Goal: Communication & Community: Answer question/provide support

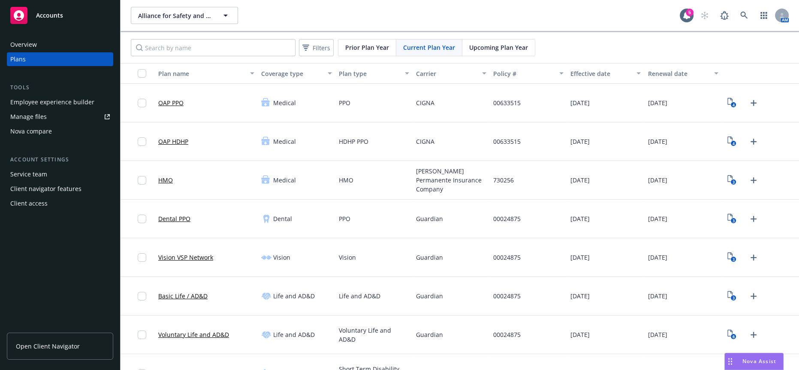
click at [750, 359] on span "Nova Assist" at bounding box center [759, 360] width 34 height 7
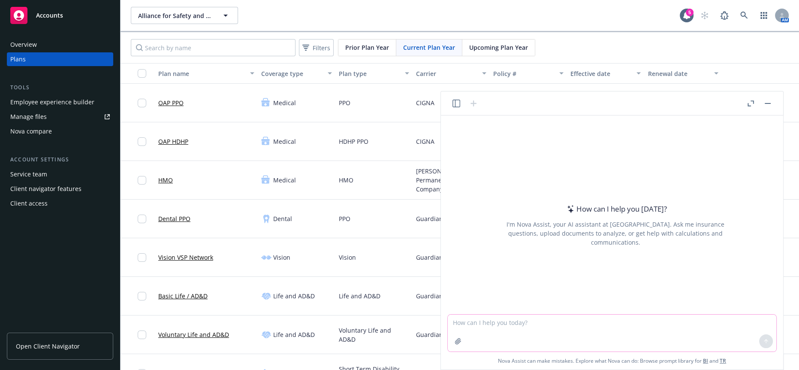
click at [509, 329] on textarea at bounding box center [612, 332] width 329 height 37
paste textarea "Lor Ipsum, dol sitametcon adipiscin elit se doe temporin ut lab etdolorem aliqu…"
type textarea "lore ipsu dolorsitamet con adip elitsedd Eiu Tempo, inc utlaboreet doloremag al…"
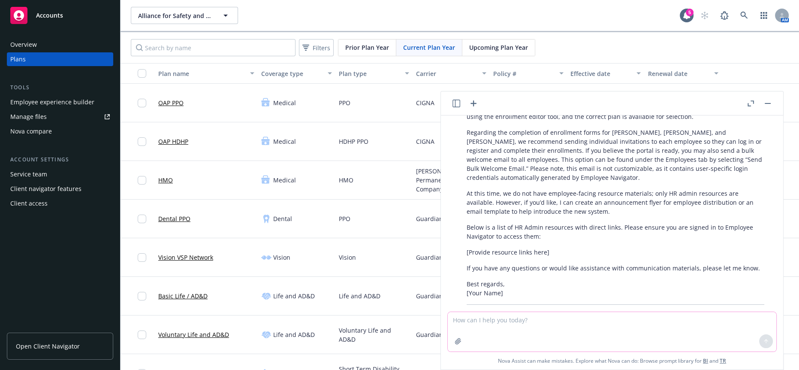
scroll to position [267, 0]
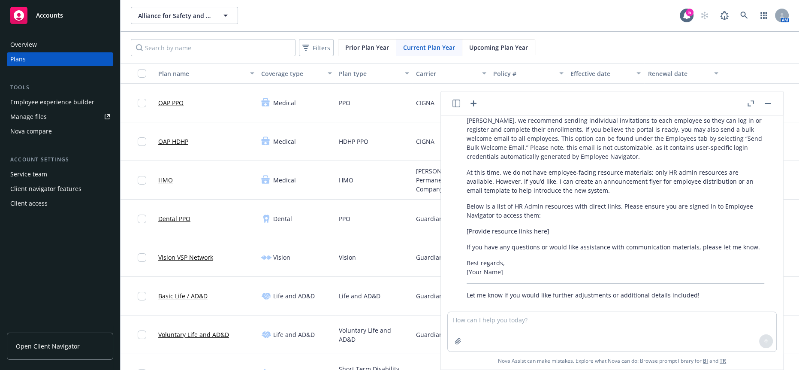
click at [561, 211] on p "Below is a list of HR Admin resources with direct links. Please ensure you are …" at bounding box center [616, 211] width 298 height 18
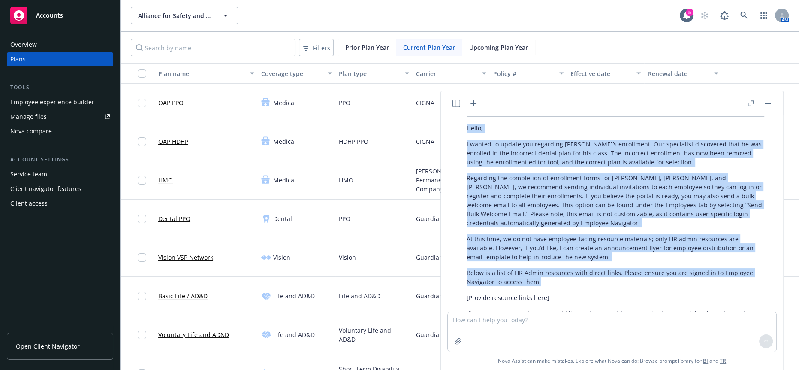
scroll to position [184, 0]
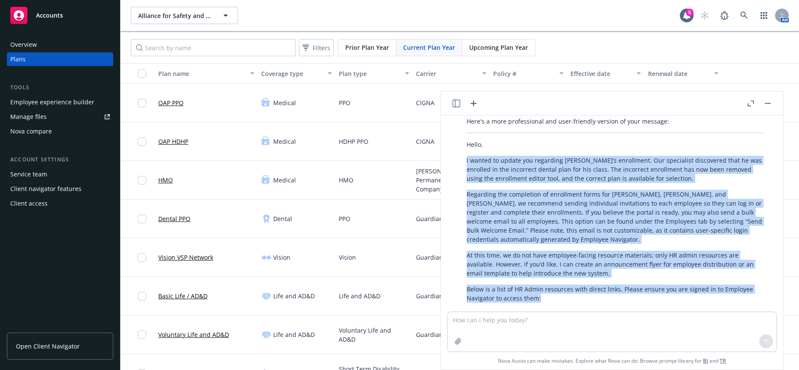
drag, startPoint x: 547, startPoint y: 206, endPoint x: 499, endPoint y: 160, distance: 66.4
click at [465, 157] on div "Here's a more professional and user-friendly version of your message: Hello, I …" at bounding box center [615, 249] width 315 height 272
copy div "L ipsumd si ametco adi elitseddo Eiusm’t incididunt. Utl etdolorema aliquaenim …"
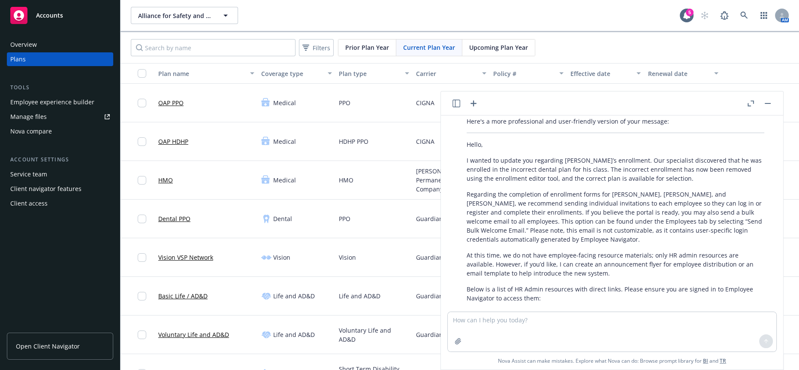
click at [574, 309] on p "[Provide resource links here]" at bounding box center [616, 313] width 298 height 9
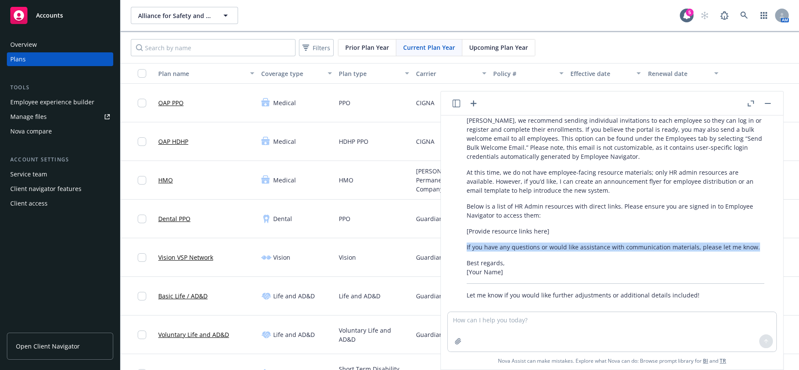
drag, startPoint x: 751, startPoint y: 241, endPoint x: 466, endPoint y: 238, distance: 284.8
click at [467, 242] on p "If you have any questions or would like assistance with communication materials…" at bounding box center [616, 246] width 298 height 9
copy p "If you have any questions or would like assistance with communication materials…"
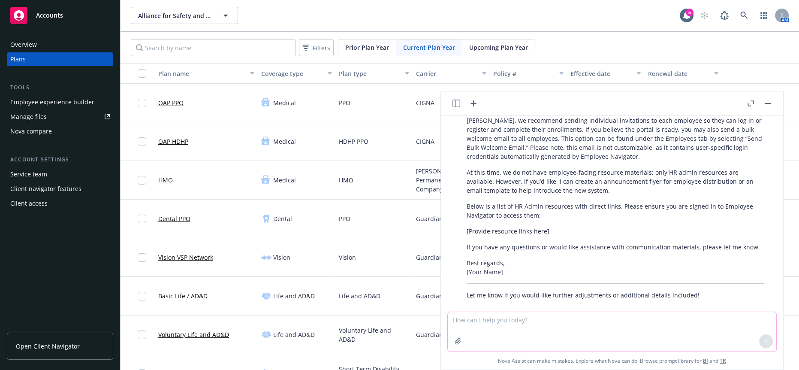
click at [505, 329] on textarea at bounding box center [612, 331] width 329 height 39
paste textarea "We are also in the process of updating all 3 benefits websites removing PlanSou…"
type textarea "We are also in the process of updating all 3 benefits websites removing PlanSou…"
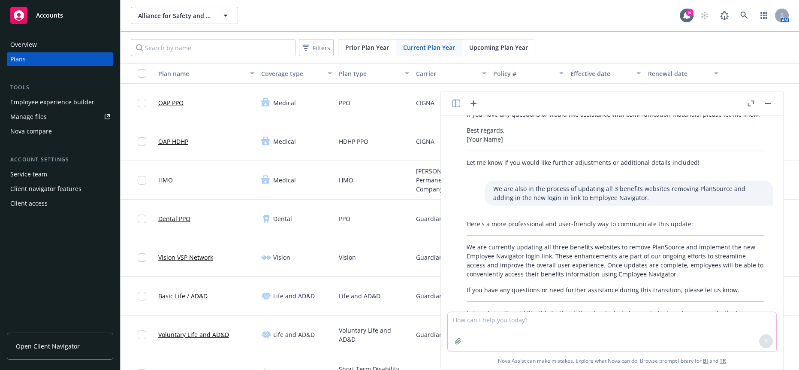
scroll to position [409, 0]
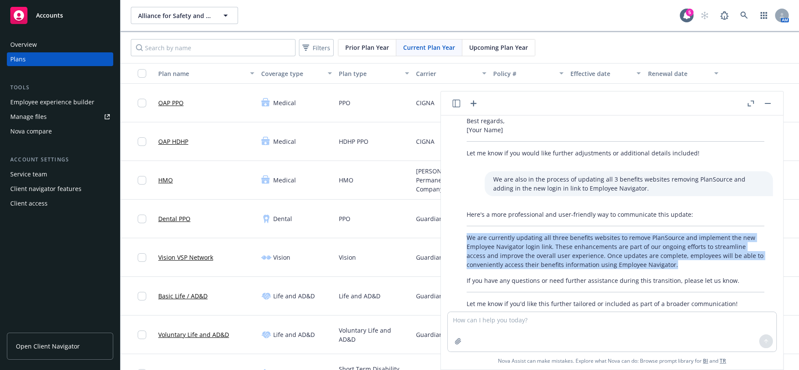
drag, startPoint x: 698, startPoint y: 252, endPoint x: 457, endPoint y: 218, distance: 243.4
click at [457, 218] on div "Here's a more professional and user-friendly way to communicate this update: We…" at bounding box center [615, 258] width 329 height 105
copy p "We are currently updating all three benefits websites to remove PlanSource and …"
click at [773, 103] on button "button" at bounding box center [768, 103] width 10 height 10
